Goal: Navigation & Orientation: Go to known website

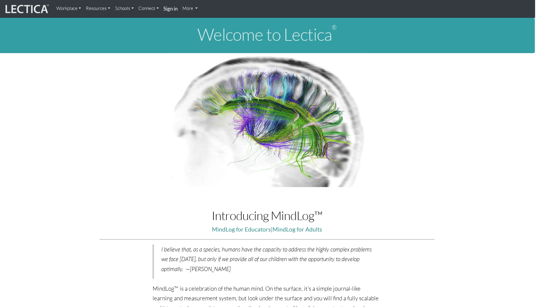
scroll to position [0, 1]
click at [170, 11] on link "Sign in" at bounding box center [170, 8] width 19 height 13
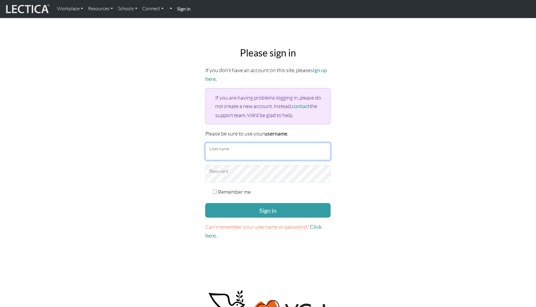
type input "ikumi"
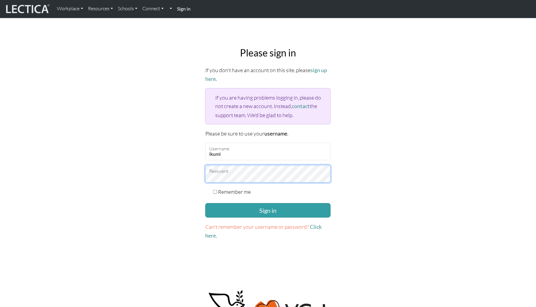
click at [268, 208] on button "Sign in" at bounding box center [267, 210] width 125 height 14
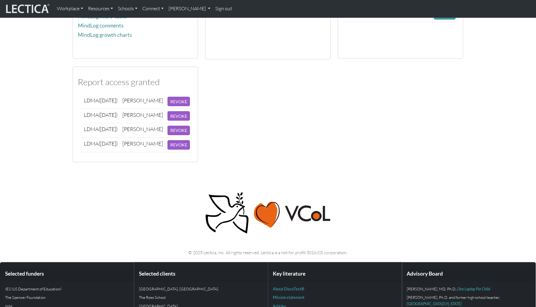
scroll to position [218, 0]
